Goal: Navigation & Orientation: Find specific page/section

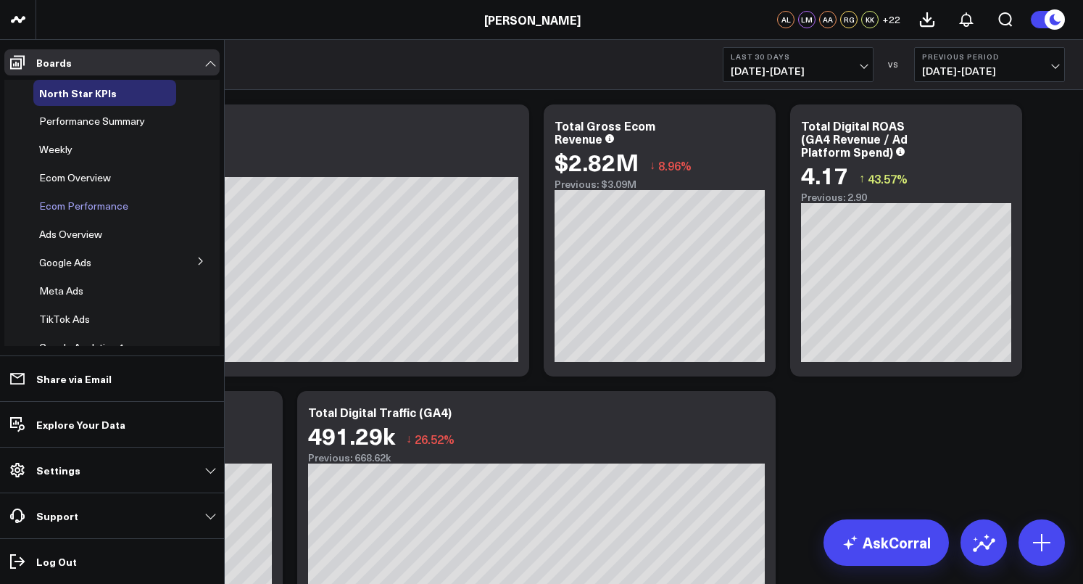
click at [69, 204] on span "Ecom Performance" at bounding box center [83, 206] width 89 height 14
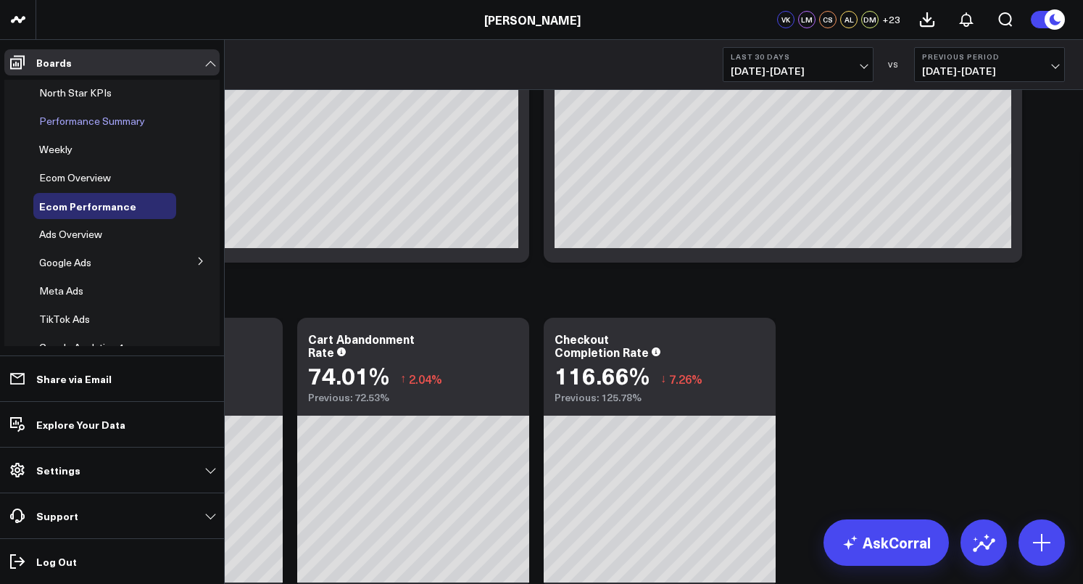
click at [92, 115] on span "Performance Summary" at bounding box center [92, 121] width 106 height 14
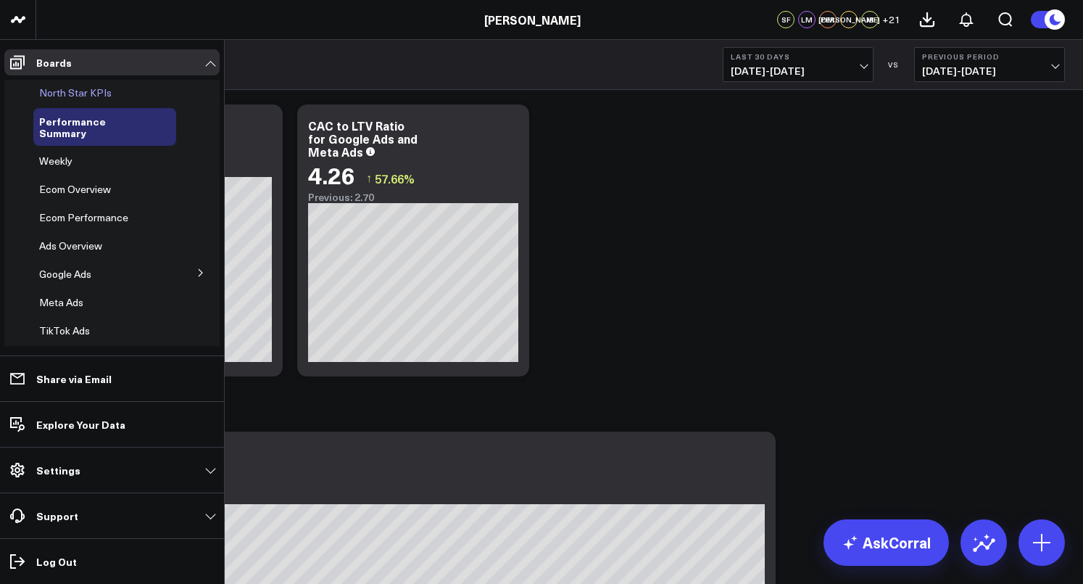
click at [84, 90] on span "North Star KPIs" at bounding box center [75, 93] width 72 height 14
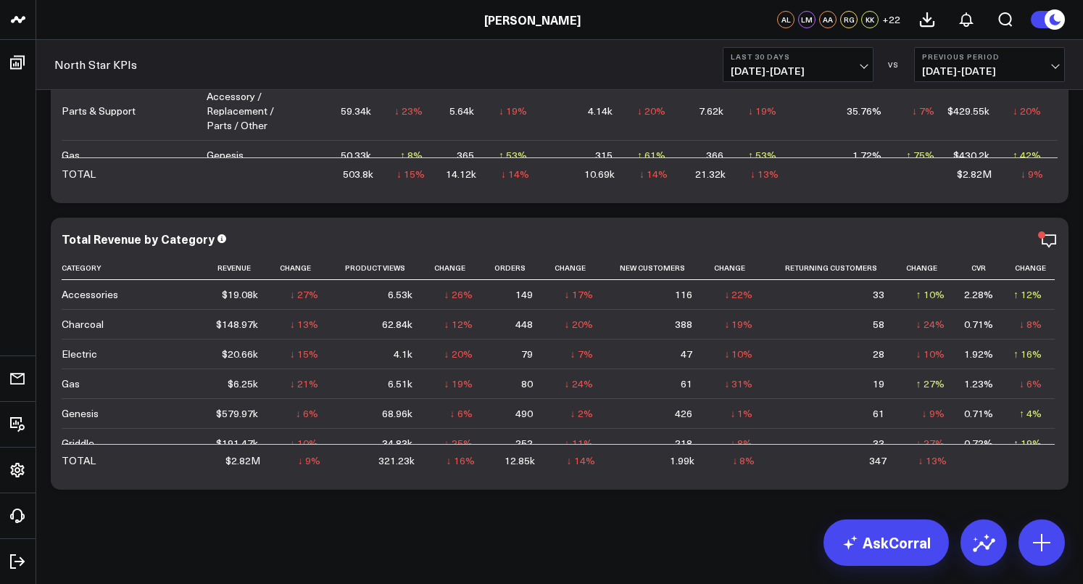
scroll to position [1, 0]
